Goal: Use online tool/utility: Utilize a website feature to perform a specific function

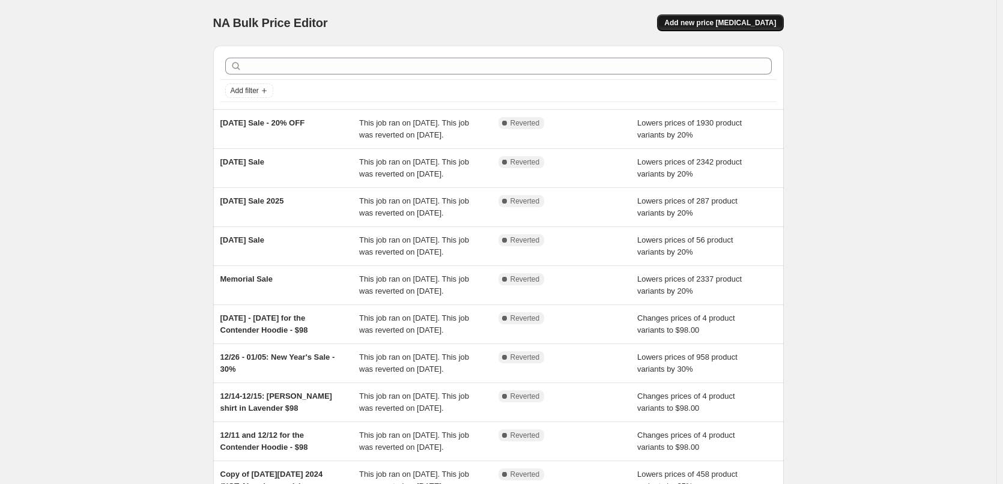
click at [742, 28] on button "Add new price change job" at bounding box center [720, 22] width 126 height 17
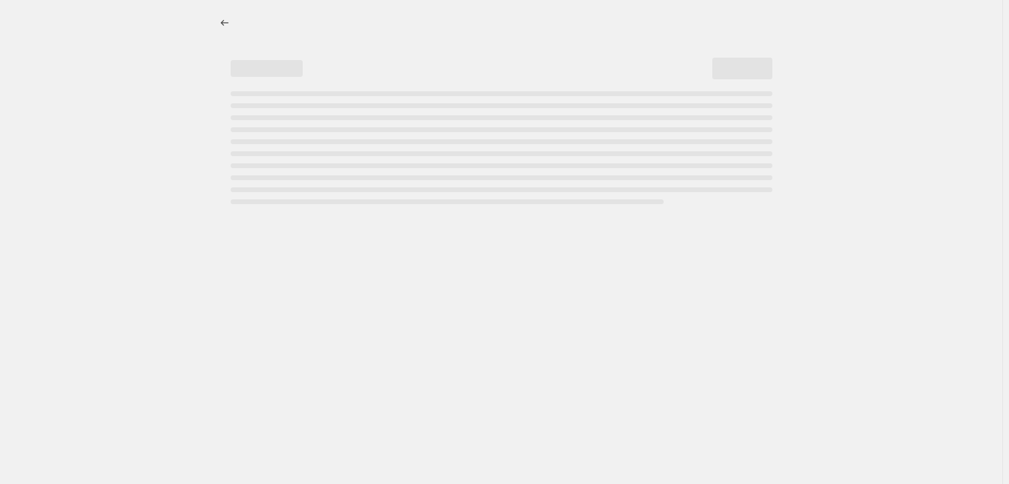
select select "percentage"
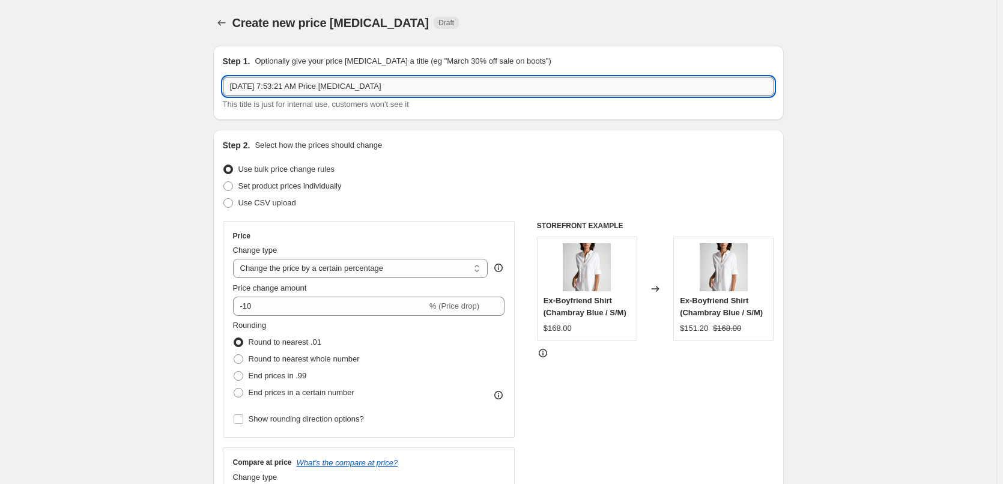
click at [306, 83] on input "Oct 2, 2025, 7:53:21 AM Price change job" at bounding box center [498, 86] width 551 height 19
type input "20% OFF POLO"
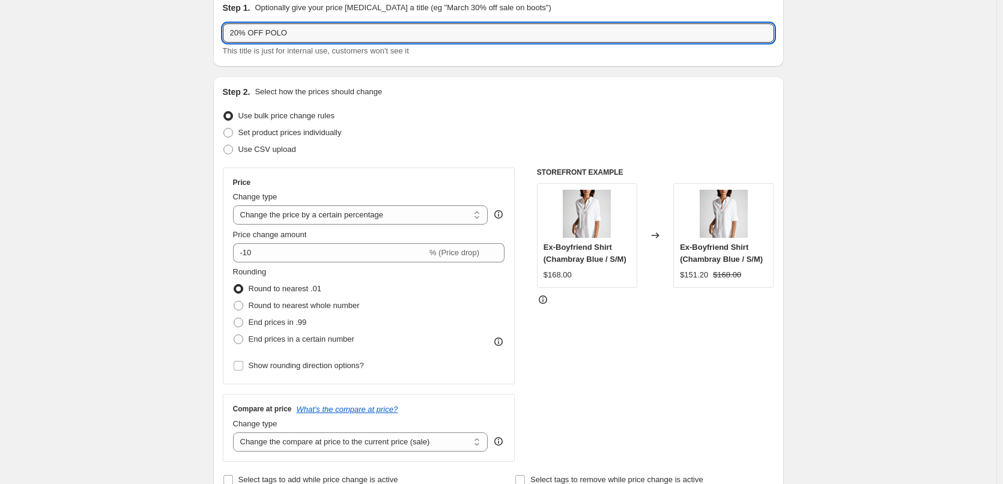
scroll to position [60, 0]
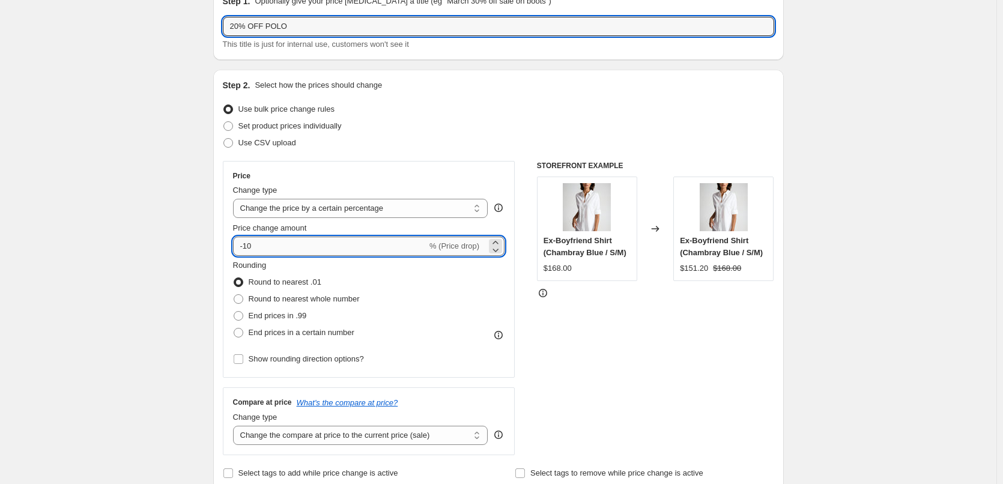
click at [248, 245] on input "-10" at bounding box center [330, 246] width 194 height 19
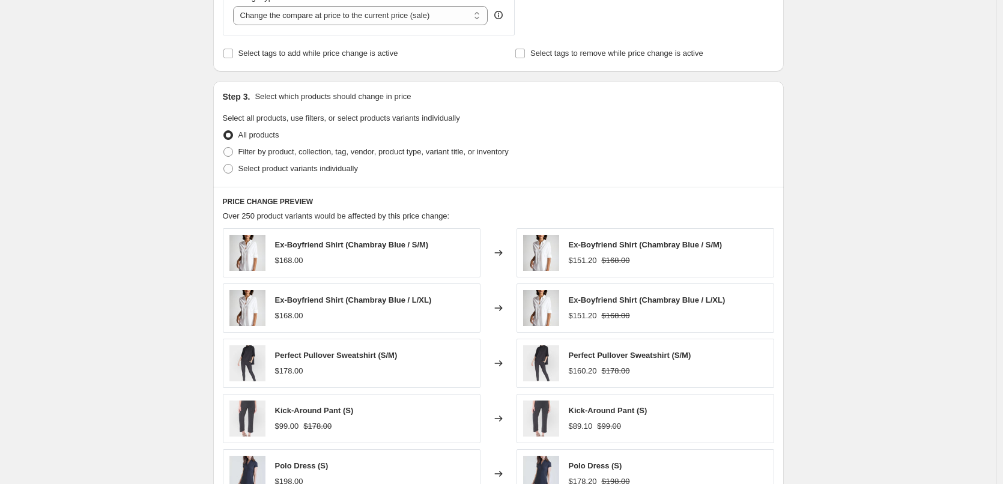
scroll to position [480, 0]
type input "-20"
click at [276, 154] on span "Filter by product, collection, tag, vendor, product type, variant title, or inv…" at bounding box center [373, 150] width 270 height 9
click at [224, 147] on input "Filter by product, collection, tag, vendor, product type, variant title, or inv…" at bounding box center [223, 146] width 1 height 1
radio input "true"
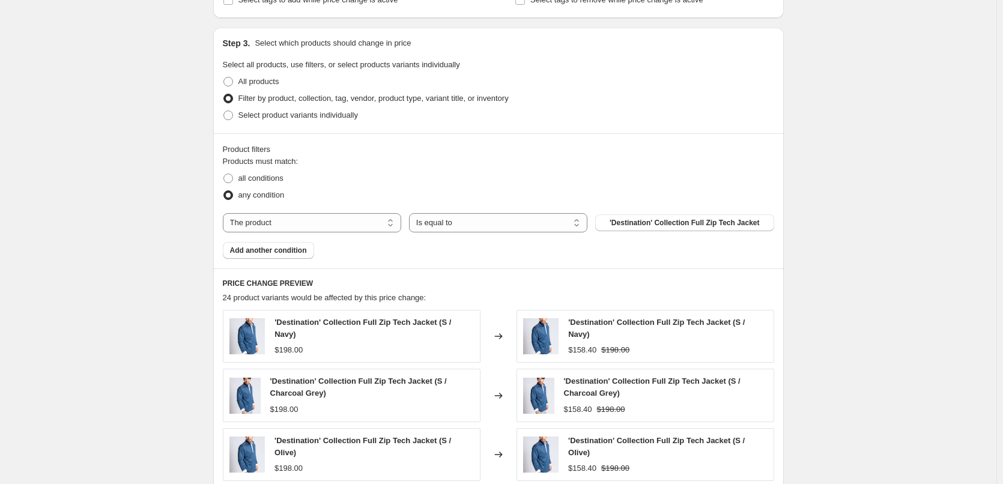
scroll to position [540, 0]
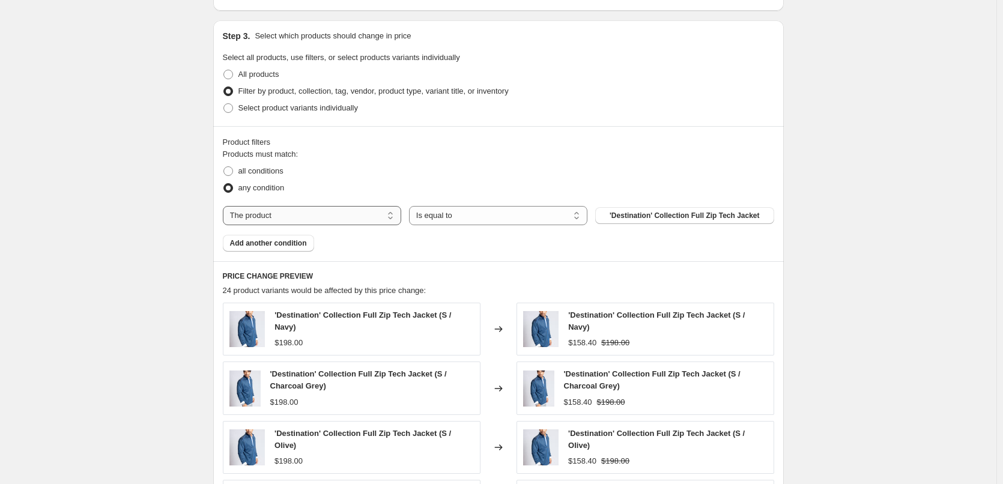
click at [376, 212] on select "The product The product's collection The product's tag The product's vendor The…" at bounding box center [312, 215] width 178 height 19
select select "collection"
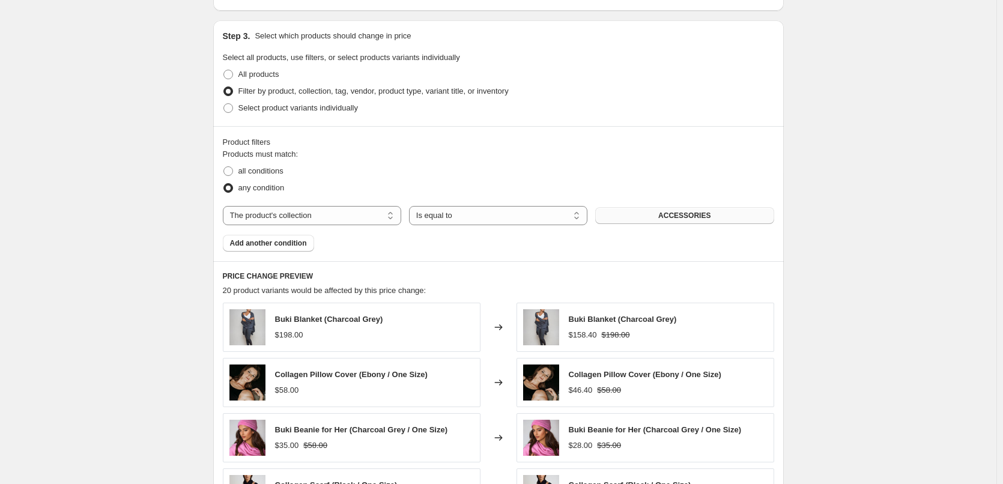
click at [651, 216] on button "ACCESSORIES" at bounding box center [684, 215] width 178 height 17
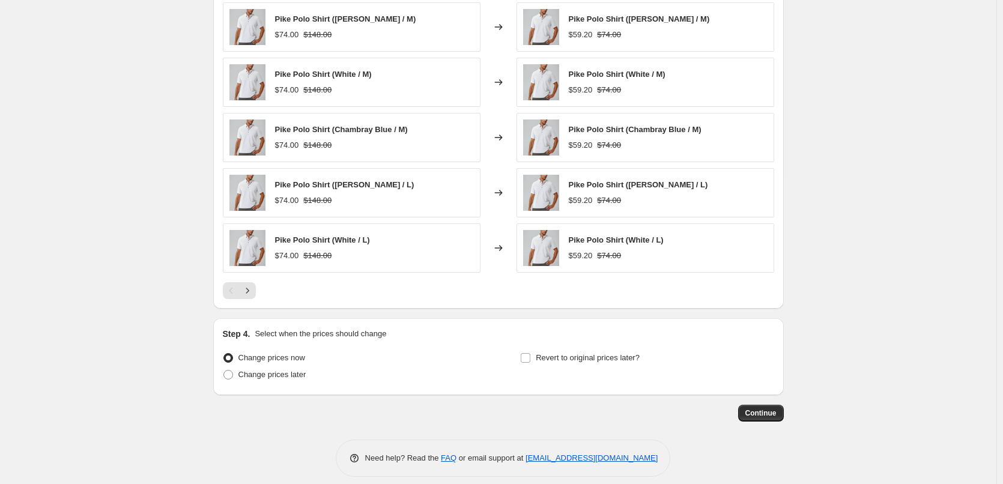
scroll to position [852, 0]
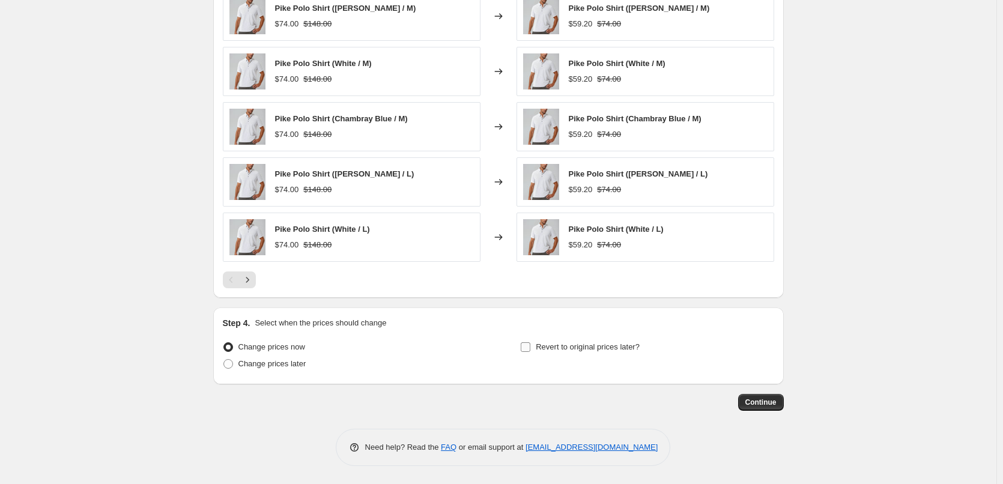
click at [528, 345] on input "Revert to original prices later?" at bounding box center [526, 347] width 10 height 10
checkbox input "true"
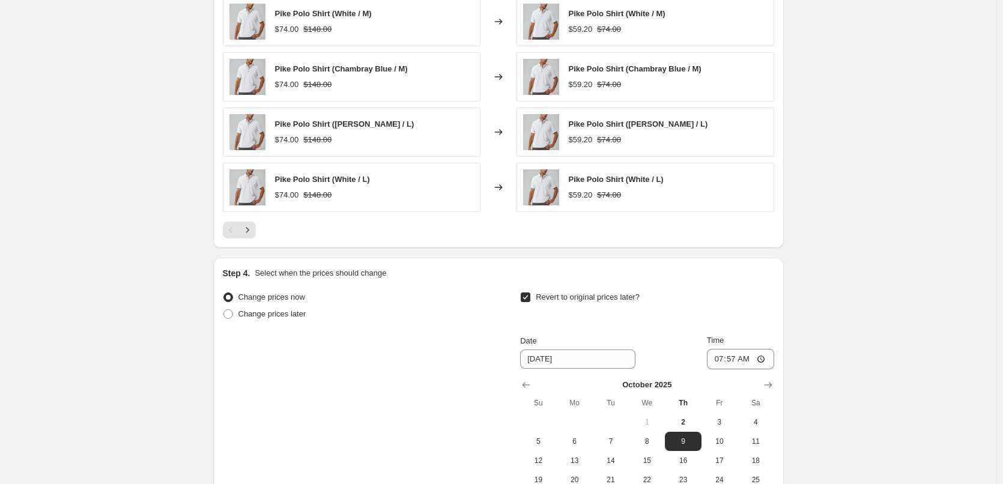
scroll to position [1032, 0]
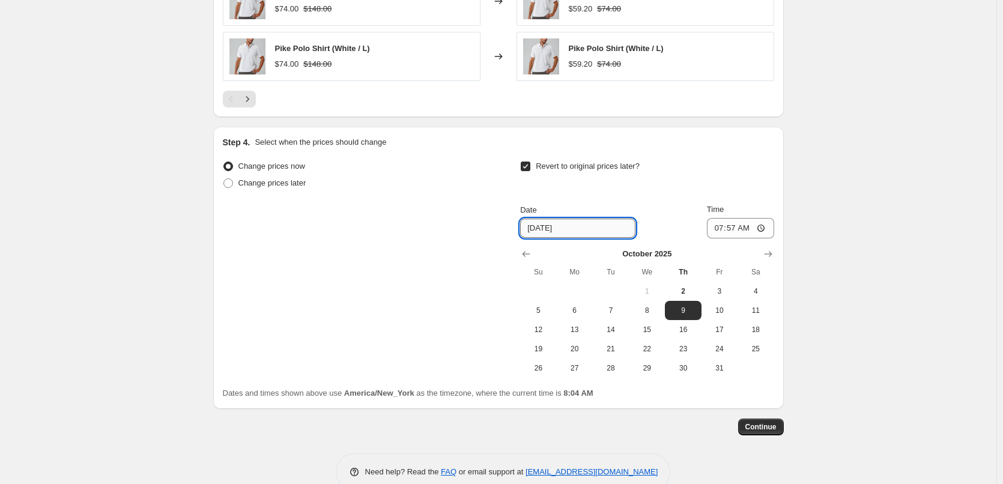
click at [577, 234] on input "10/9/2025" at bounding box center [577, 228] width 115 height 19
click at [588, 228] on input "10/9/2025" at bounding box center [577, 228] width 115 height 19
click at [618, 314] on span "7" at bounding box center [610, 311] width 26 height 10
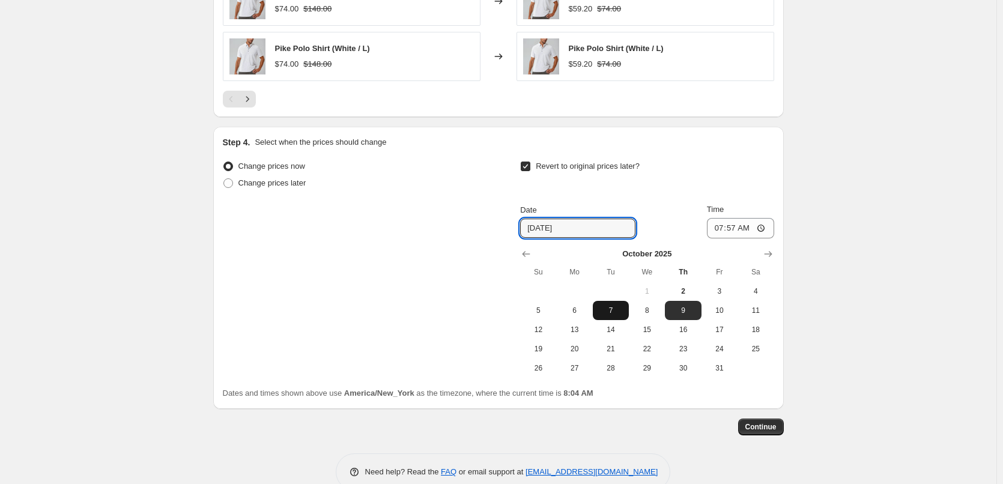
type input "[DATE]"
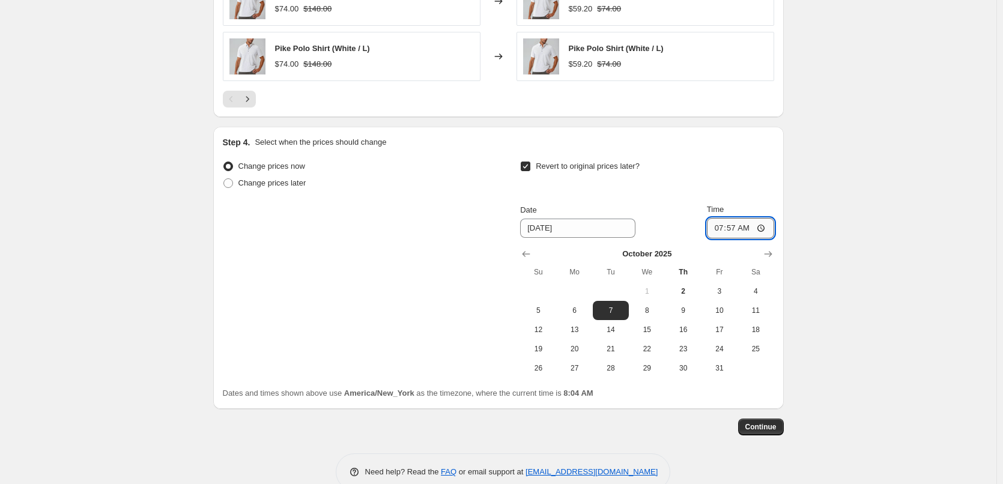
click at [719, 226] on input "07:57" at bounding box center [740, 228] width 67 height 20
type input "23:59"
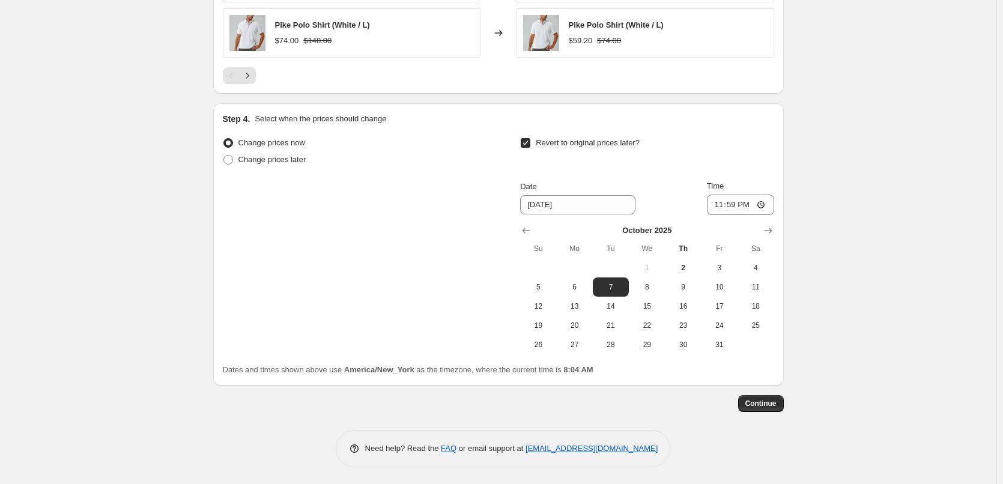
scroll to position [1057, 0]
click at [761, 402] on span "Continue" at bounding box center [760, 402] width 31 height 10
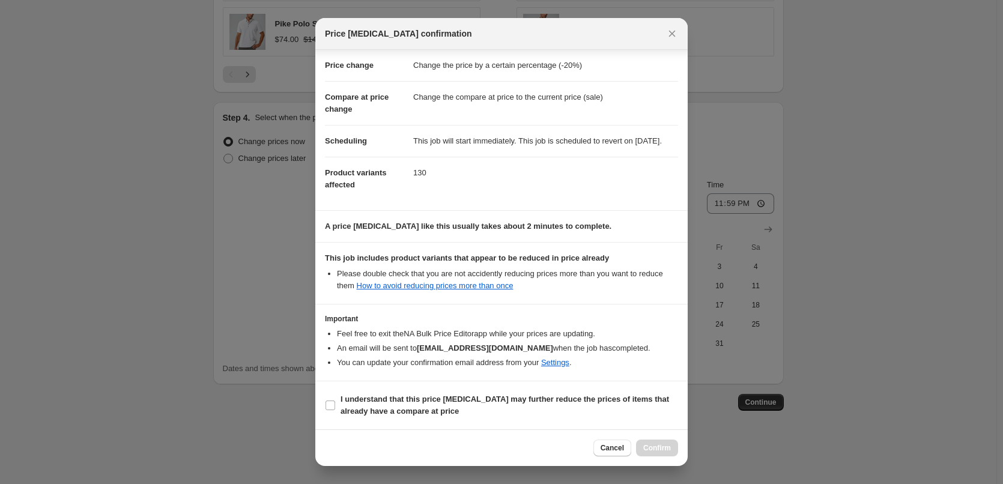
scroll to position [34, 0]
click at [330, 403] on input "I understand that this price change job may further reduce the prices of items …" at bounding box center [330, 405] width 10 height 10
checkbox input "true"
click at [656, 440] on button "Confirm" at bounding box center [657, 447] width 42 height 17
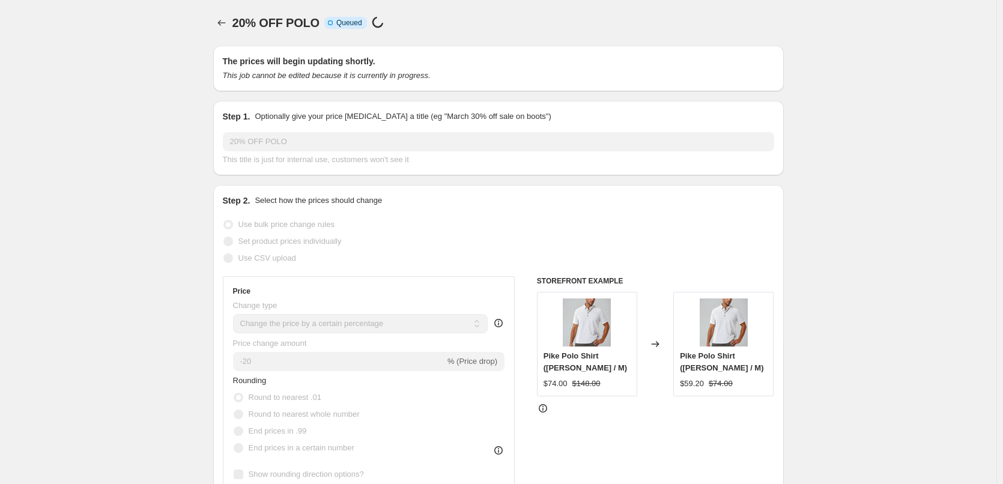
scroll to position [1057, 0]
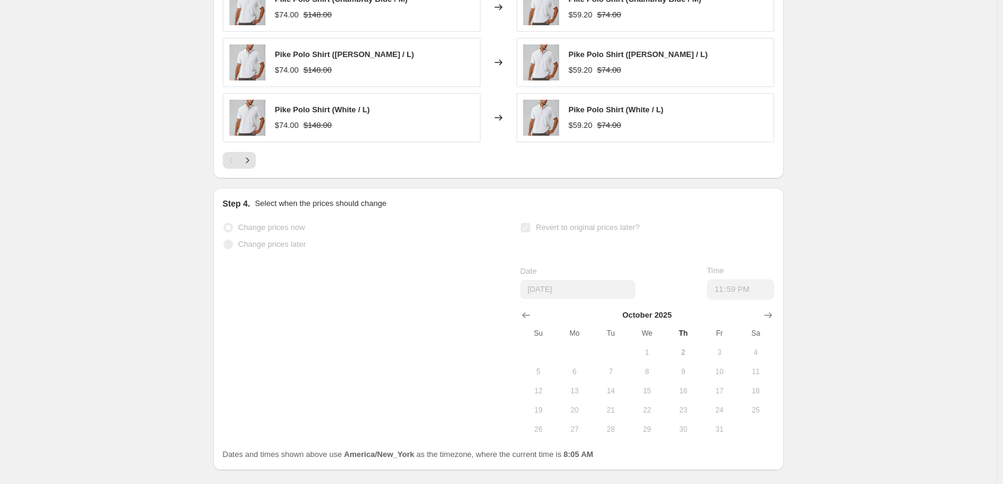
select select "percentage"
select select "collection"
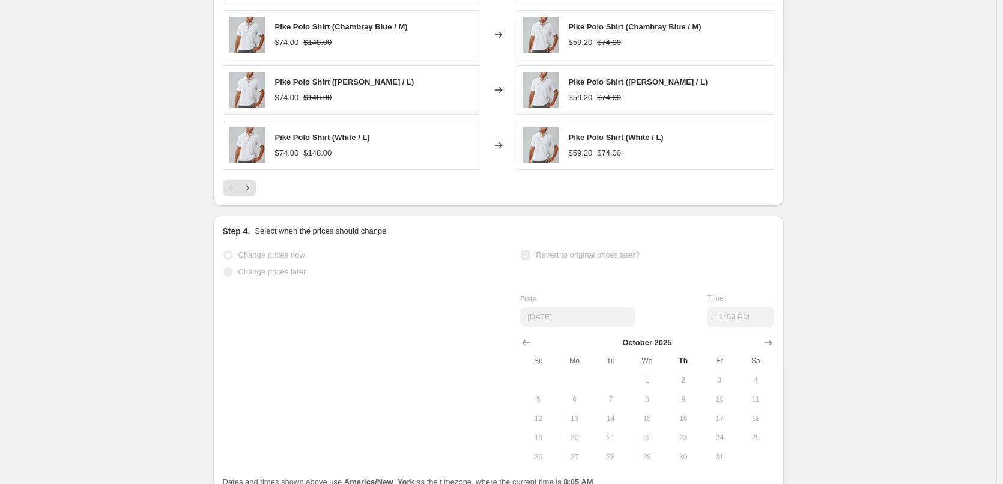
scroll to position [0, 0]
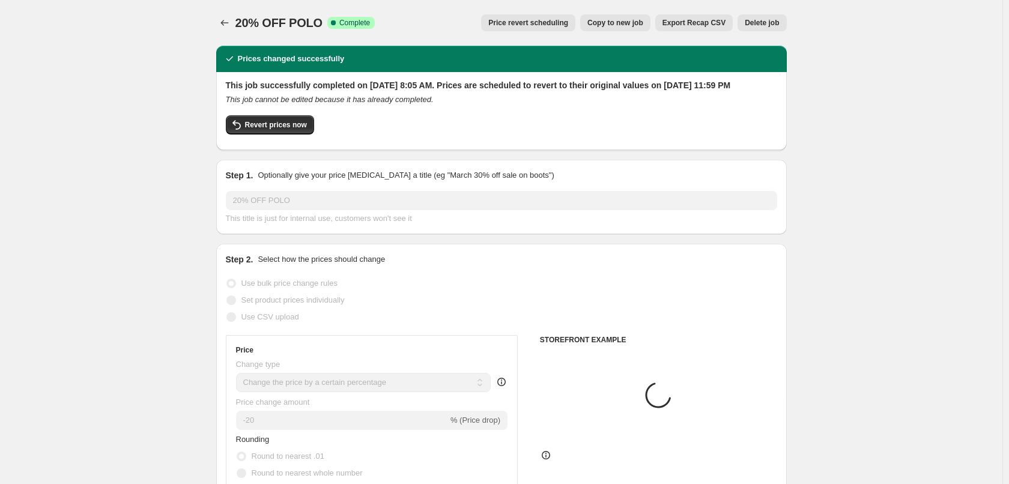
select select "percentage"
select select "collection"
